Goal: Transaction & Acquisition: Purchase product/service

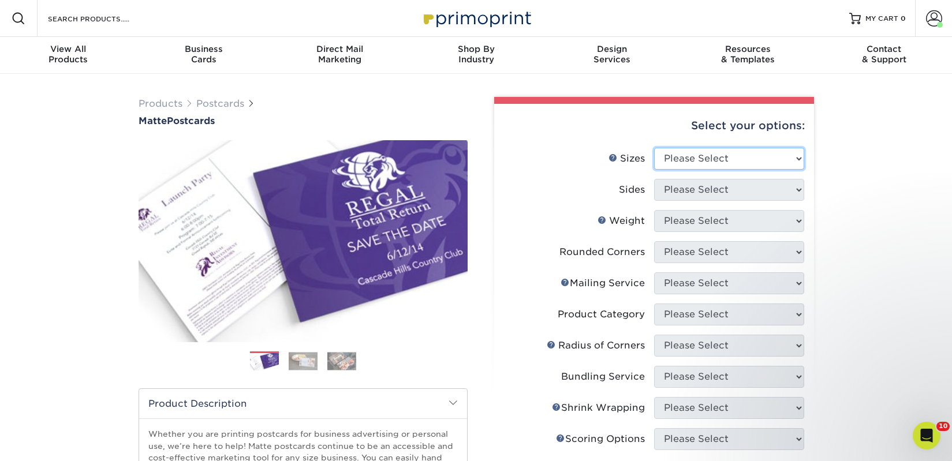
click at [680, 158] on select "Please Select 1.5" x 7" 2" x 4" 2" x 6" 2" x 7" 2" x 8" 2.12" x 5.5" 2.125" x 5…" at bounding box center [729, 159] width 150 height 22
select select "2.00x6.00"
click at [654, 148] on select "Please Select 1.5" x 7" 2" x 4" 2" x 6" 2" x 7" 2" x 8" 2.12" x 5.5" 2.125" x 5…" at bounding box center [729, 159] width 150 height 22
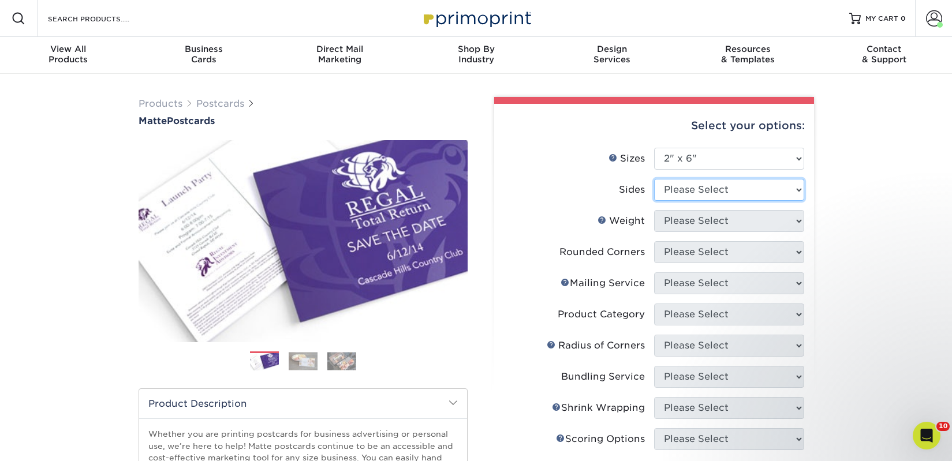
click at [681, 191] on select "Please Select Print Both Sides Print Front Only" at bounding box center [729, 190] width 150 height 22
select select "13abbda7-1d64-4f25-8bb2-c179b224825d"
click at [654, 179] on select "Please Select Print Both Sides Print Front Only" at bounding box center [729, 190] width 150 height 22
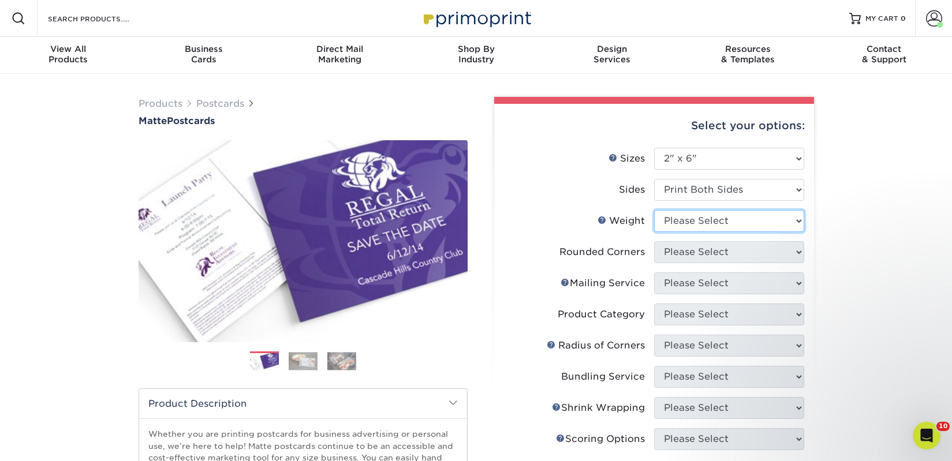
click at [694, 221] on select "Please Select 14PT 16PT" at bounding box center [729, 221] width 150 height 22
select select "14PT"
click at [654, 210] on select "Please Select 14PT 16PT" at bounding box center [729, 221] width 150 height 22
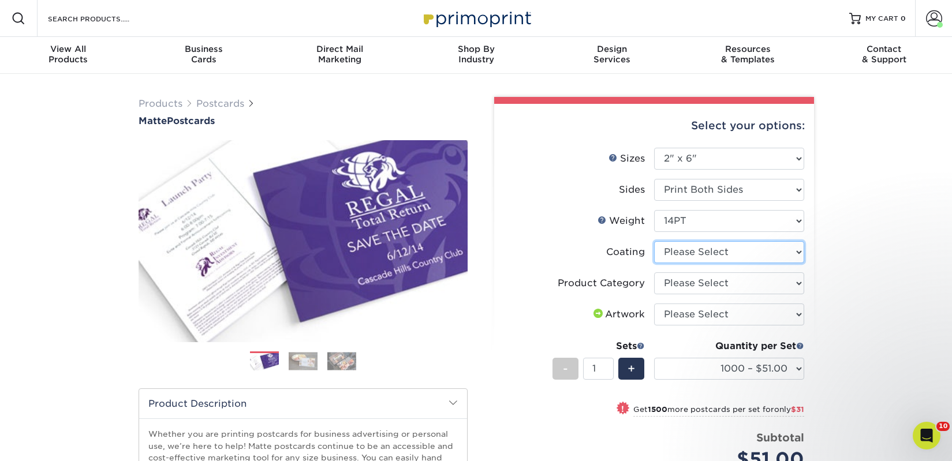
click at [688, 252] on select at bounding box center [729, 252] width 150 height 22
select select "121bb7b5-3b4d-429f-bd8d-bbf80e953313"
click at [654, 241] on select at bounding box center [729, 252] width 150 height 22
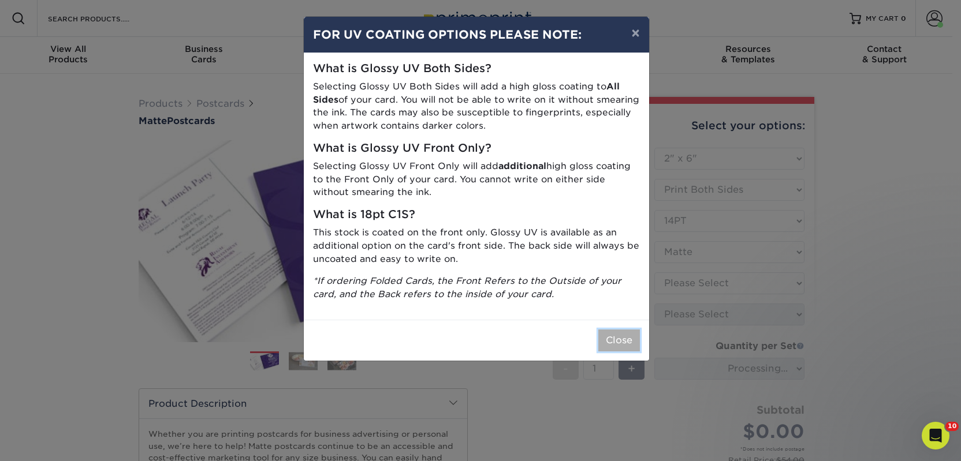
click at [619, 350] on button "Close" at bounding box center [619, 341] width 42 height 22
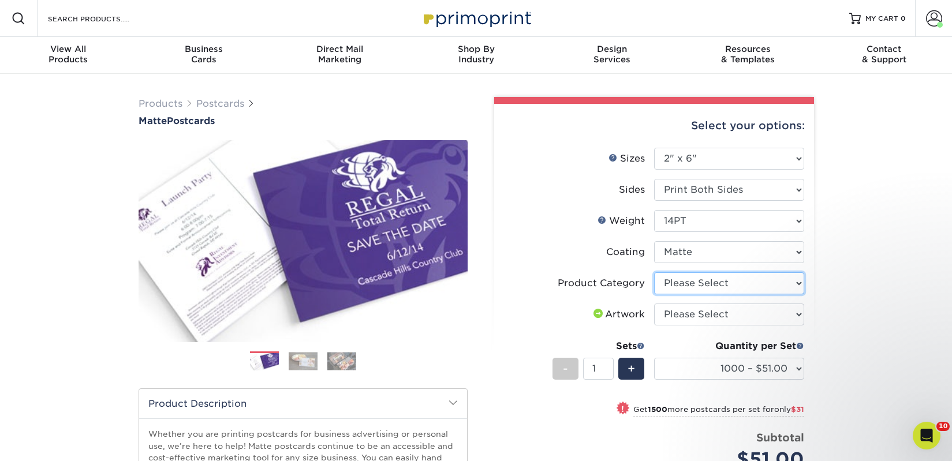
click at [674, 284] on select "Please Select Postcards" at bounding box center [729, 284] width 150 height 22
select select "9b7272e0-d6c8-4c3c-8e97-d3a1bcdab858"
click at [654, 273] on select "Please Select Postcards" at bounding box center [729, 284] width 150 height 22
click at [687, 312] on select "Please Select I will upload files I need a design - $150" at bounding box center [729, 315] width 150 height 22
select select "upload"
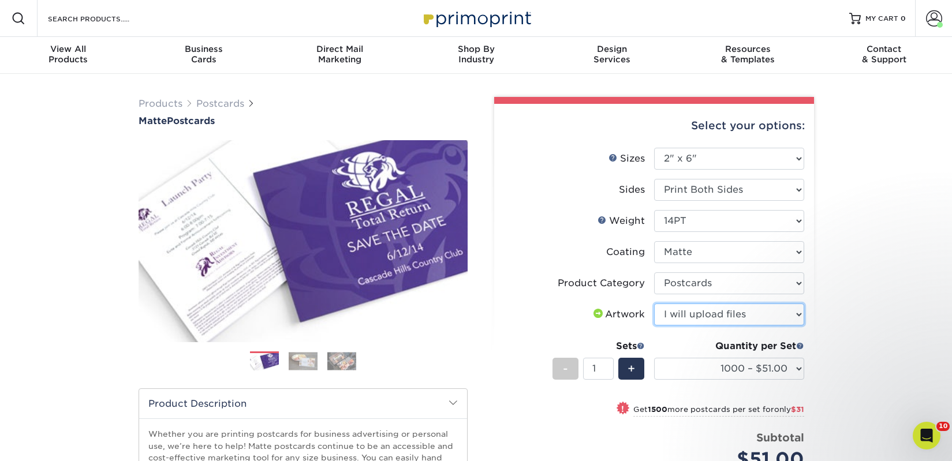
click at [654, 304] on select "Please Select I will upload files I need a design - $150" at bounding box center [729, 315] width 150 height 22
click at [711, 380] on div "Quantity per Set 1000 – $51.00 2500 – $82.00 5000 – $123.00 10000 – $234.00 150…" at bounding box center [729, 367] width 150 height 54
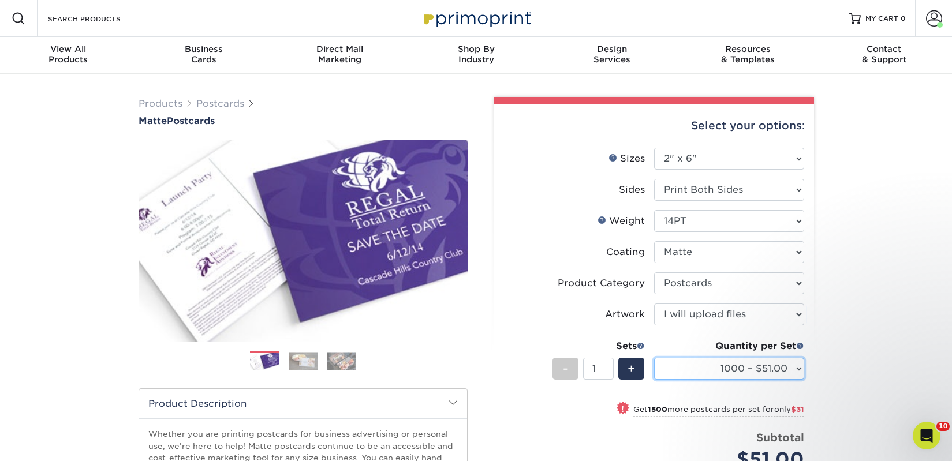
click at [711, 374] on select "1000 – $51.00 2500 – $82.00 5000 – $123.00 10000 – $234.00 15000 – $344.00 2000…" at bounding box center [729, 369] width 150 height 22
select select "2500 – $82.00"
click at [654, 358] on select "1000 – $51.00 2500 – $82.00 5000 – $123.00 10000 – $234.00 15000 – $344.00 2000…" at bounding box center [729, 369] width 150 height 22
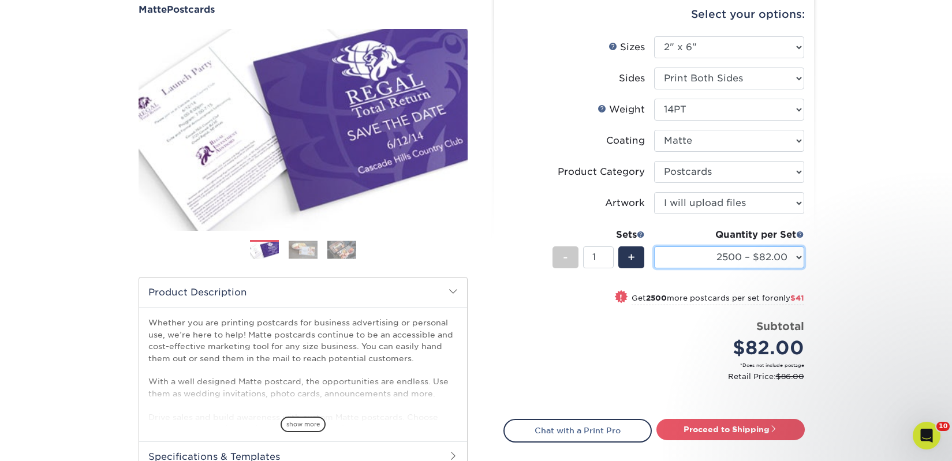
scroll to position [113, 0]
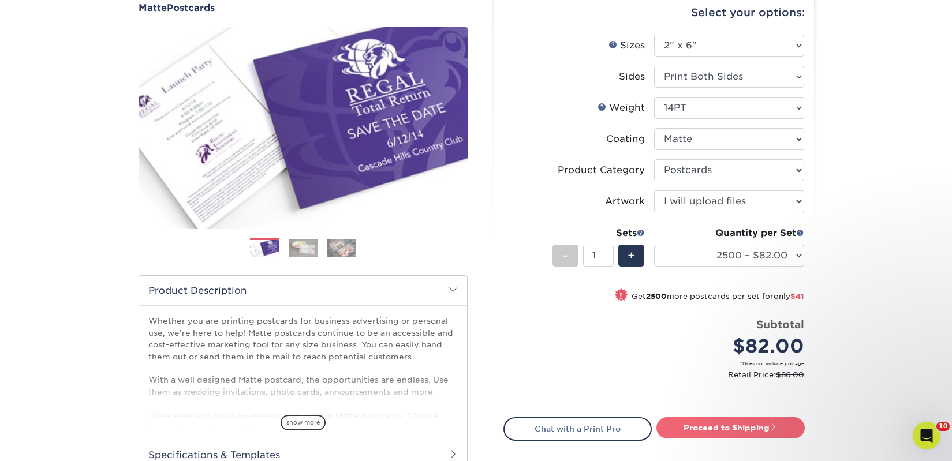
click at [713, 423] on link "Proceed to Shipping" at bounding box center [731, 428] width 148 height 21
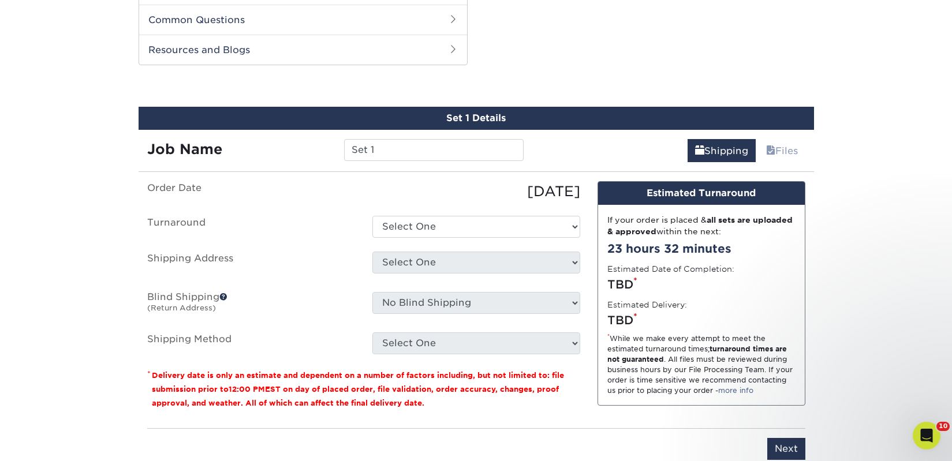
scroll to position [588, 0]
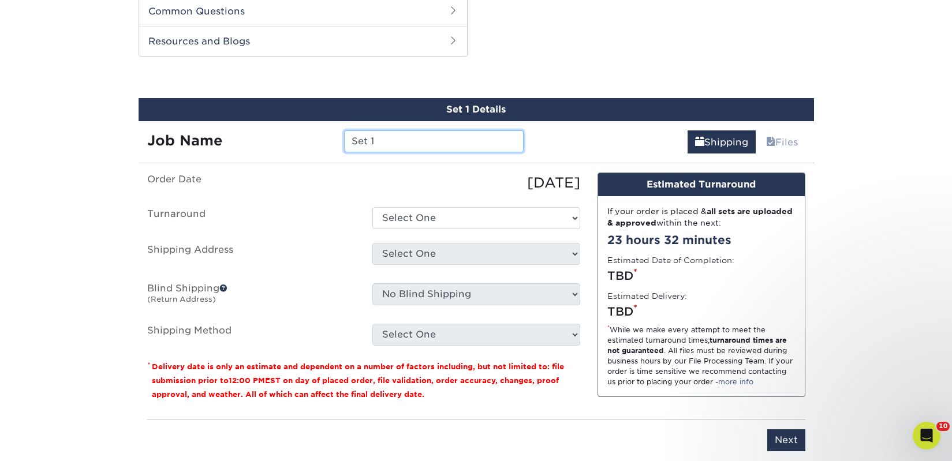
click at [430, 135] on input "Set 1" at bounding box center [434, 142] width 180 height 22
paste input "Red Rice Books"
type input "Red Rice Books"
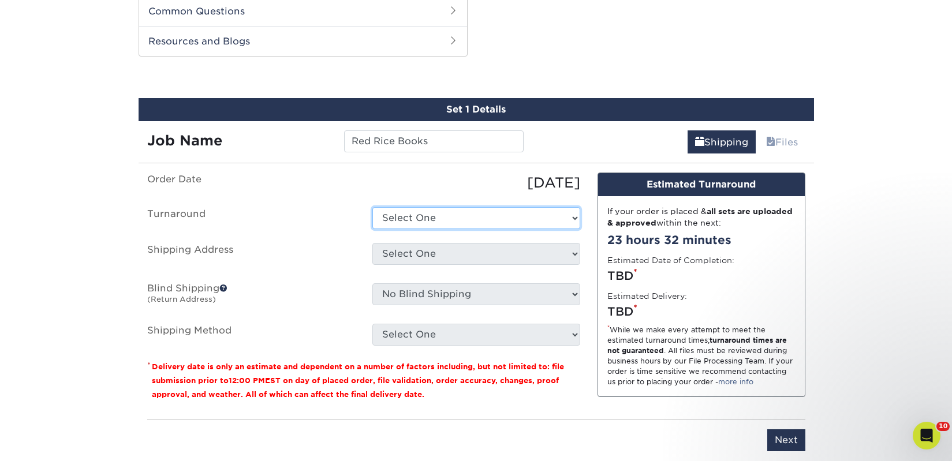
click at [431, 216] on select "Select One 2-4 Business Days 2 Day Next Business Day" at bounding box center [477, 218] width 208 height 22
select select "23bed37c-fa74-46a4-afc9-d3c3160655ce"
click at [373, 207] on select "Select One 2-4 Business Days 2 Day Next Business Day" at bounding box center [477, 218] width 208 height 22
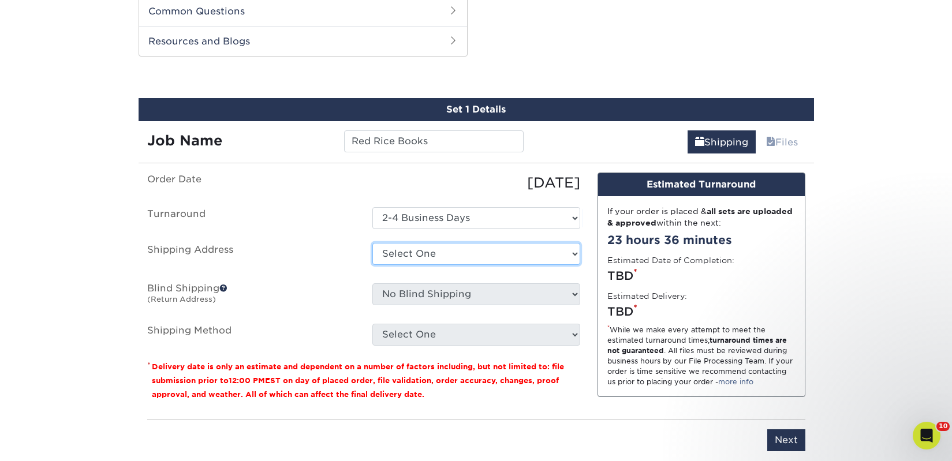
click at [453, 250] on select "Select One 2nd Floor Convention Center A Better Today Books & Boutique A Good B…" at bounding box center [477, 254] width 208 height 22
select select "285370"
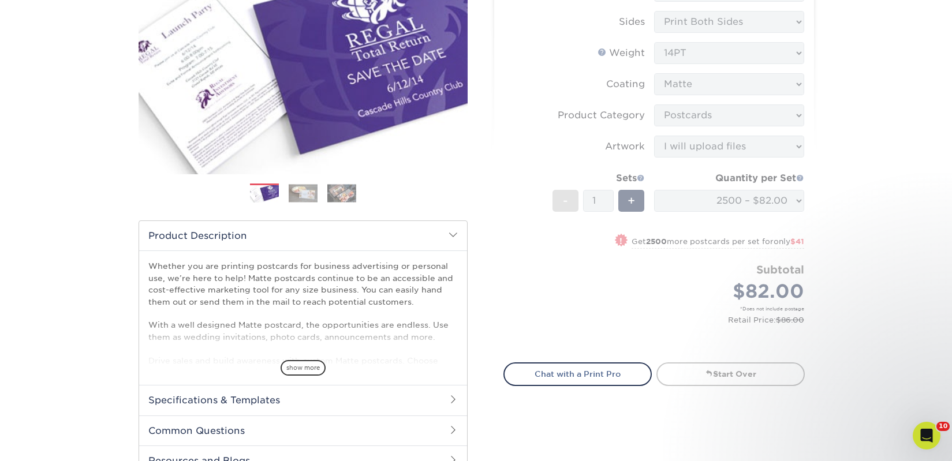
scroll to position [0, 0]
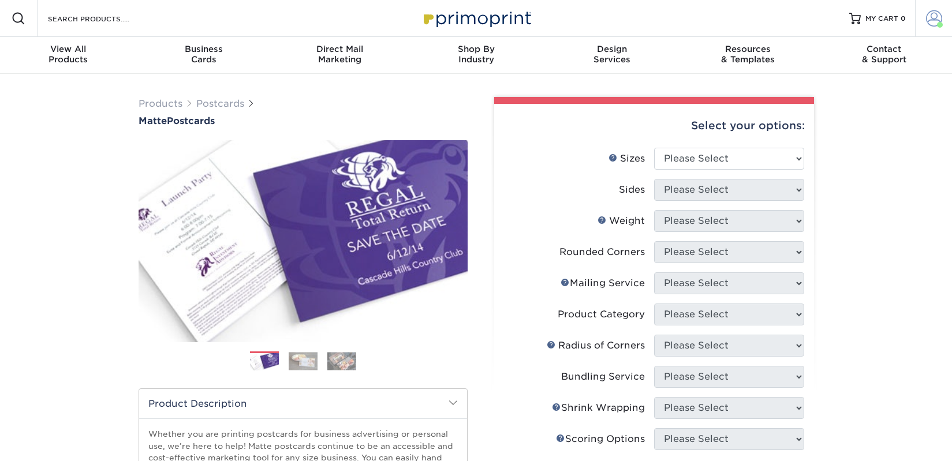
click at [937, 16] on span at bounding box center [934, 18] width 16 height 16
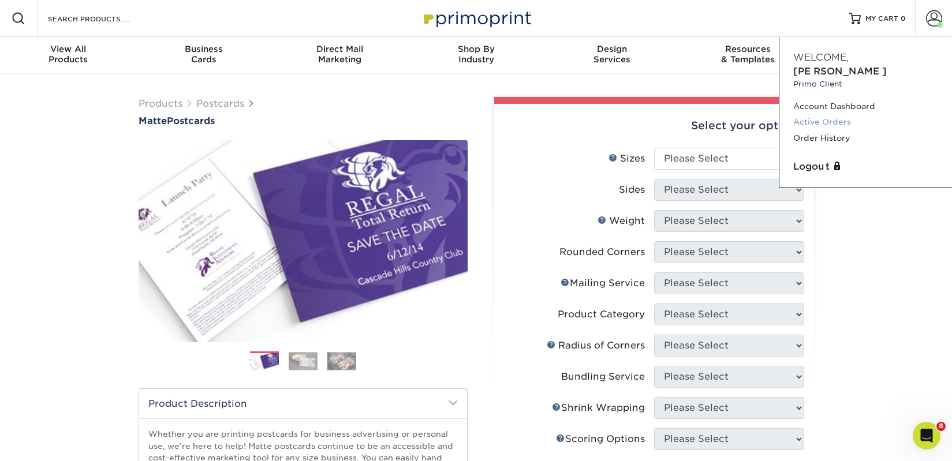
click at [824, 114] on link "Active Orders" at bounding box center [866, 122] width 145 height 16
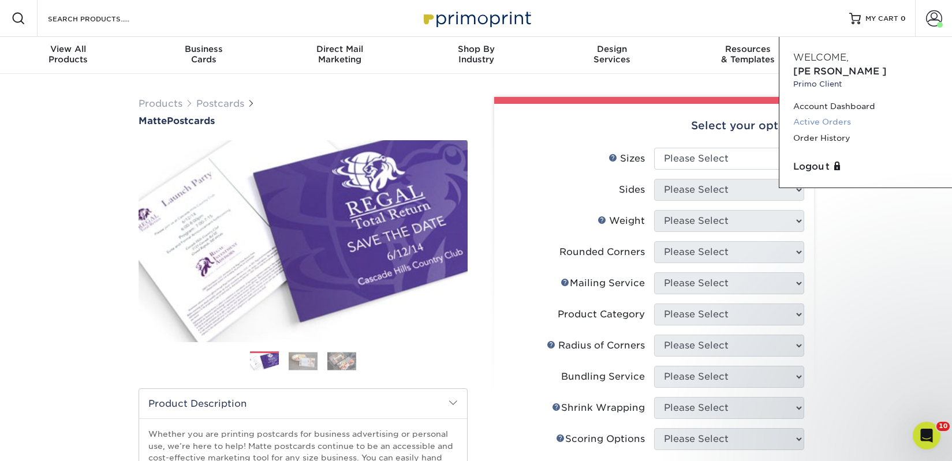
click at [837, 114] on link "Active Orders" at bounding box center [866, 122] width 145 height 16
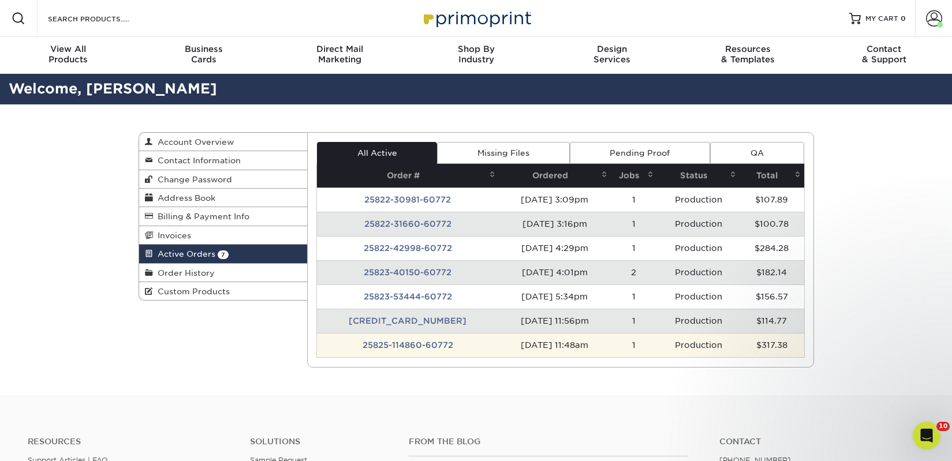
click at [400, 341] on td "25825-114860-60772" at bounding box center [408, 345] width 182 height 24
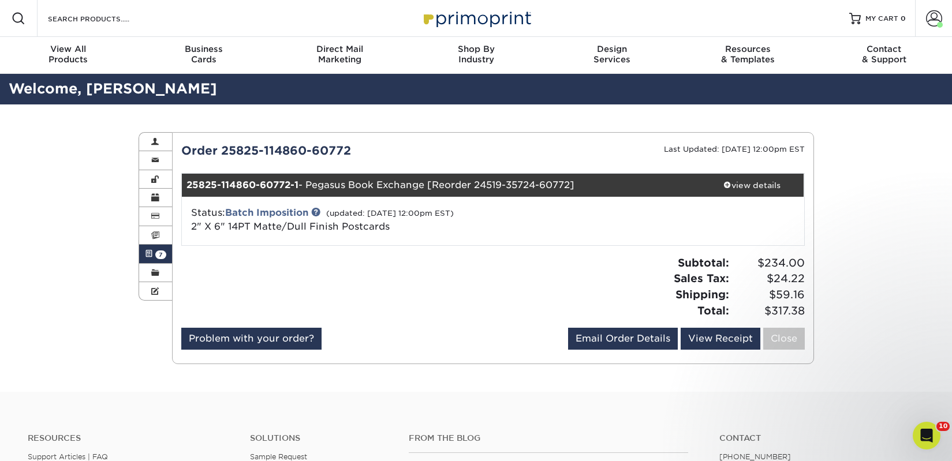
click at [150, 255] on span at bounding box center [149, 253] width 8 height 9
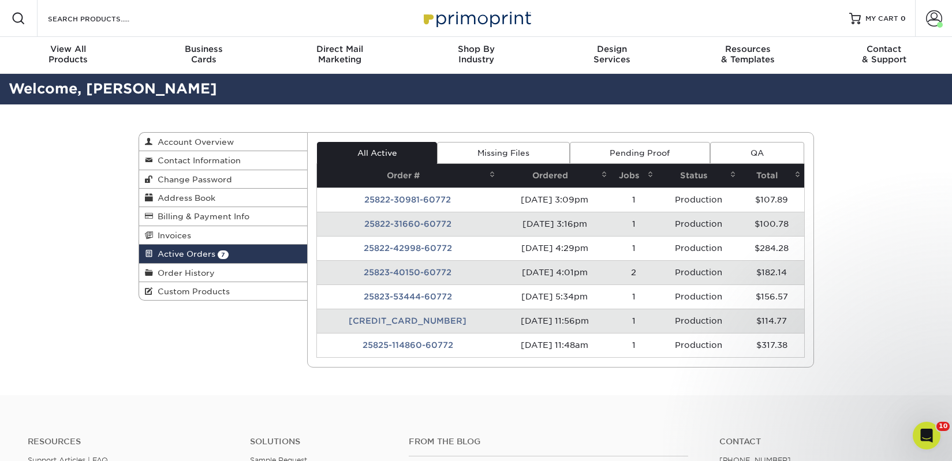
click at [386, 319] on td "25823-115693-60772" at bounding box center [408, 321] width 182 height 24
